Goal: Transaction & Acquisition: Obtain resource

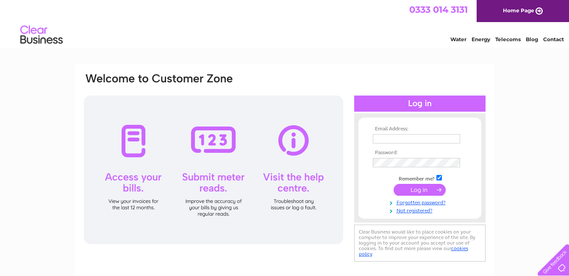
type input "freezeframejane@gmail.com"
click at [423, 187] on input "submit" at bounding box center [420, 190] width 52 height 12
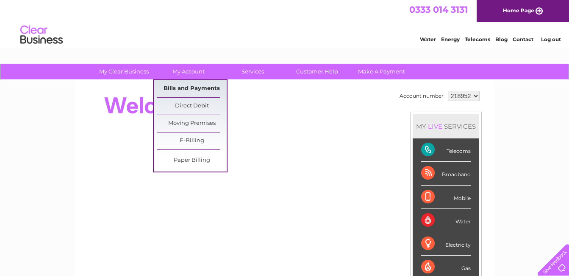
click at [174, 87] on link "Bills and Payments" at bounding box center [192, 88] width 70 height 17
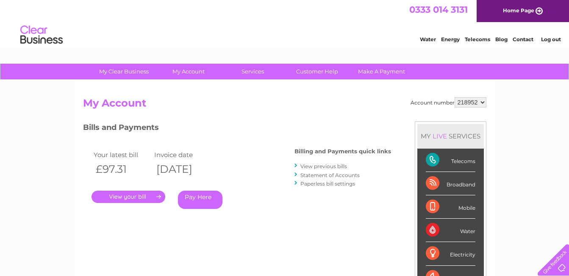
click at [130, 198] on link "." at bounding box center [129, 196] width 74 height 12
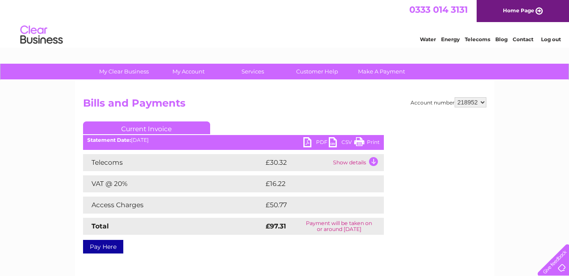
click at [306, 142] on link "PDF" at bounding box center [316, 143] width 25 height 12
click at [547, 39] on link "Log out" at bounding box center [551, 39] width 20 height 6
